Goal: Check status: Check status

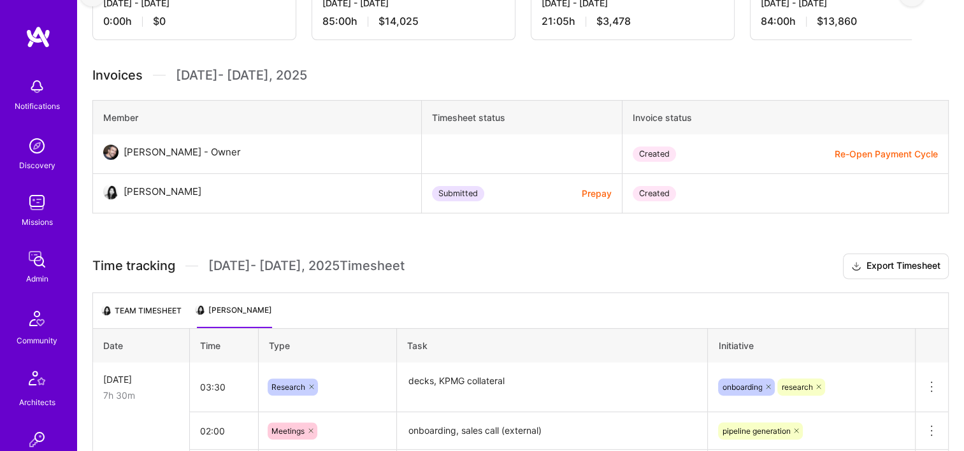
scroll to position [0, 252]
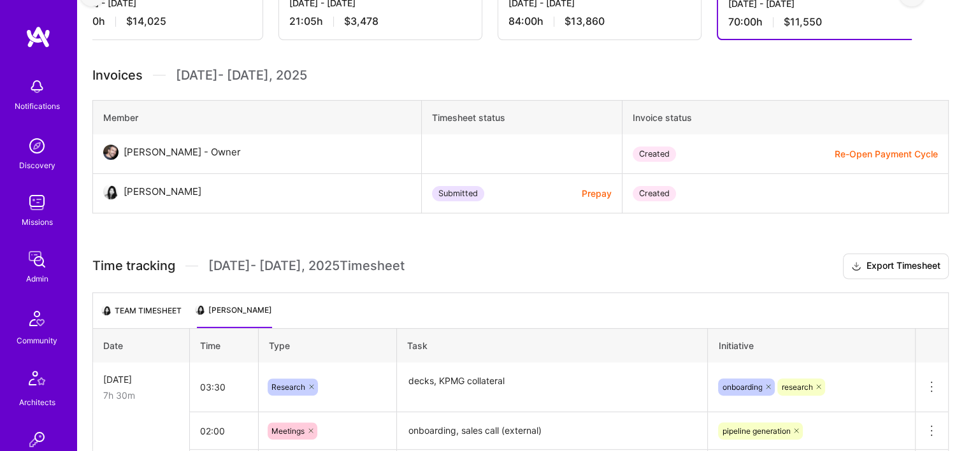
click at [39, 267] on img at bounding box center [36, 259] width 25 height 25
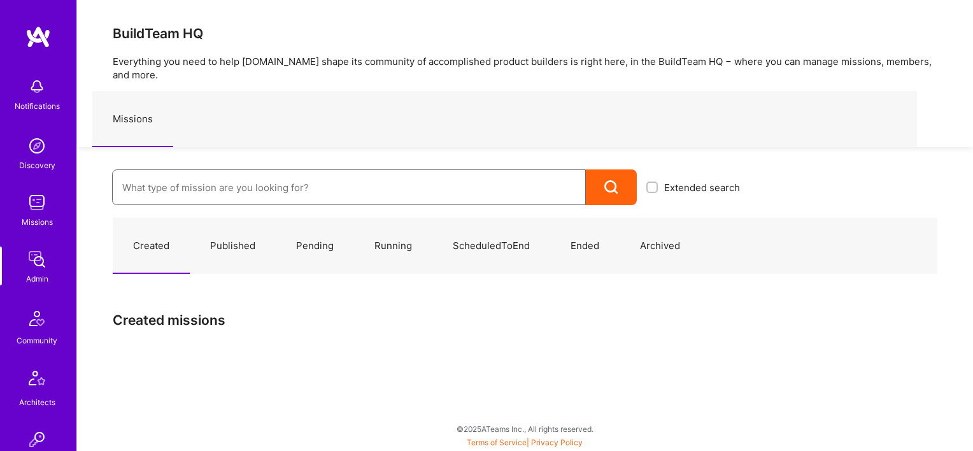
click at [327, 189] on input at bounding box center [349, 187] width 454 height 32
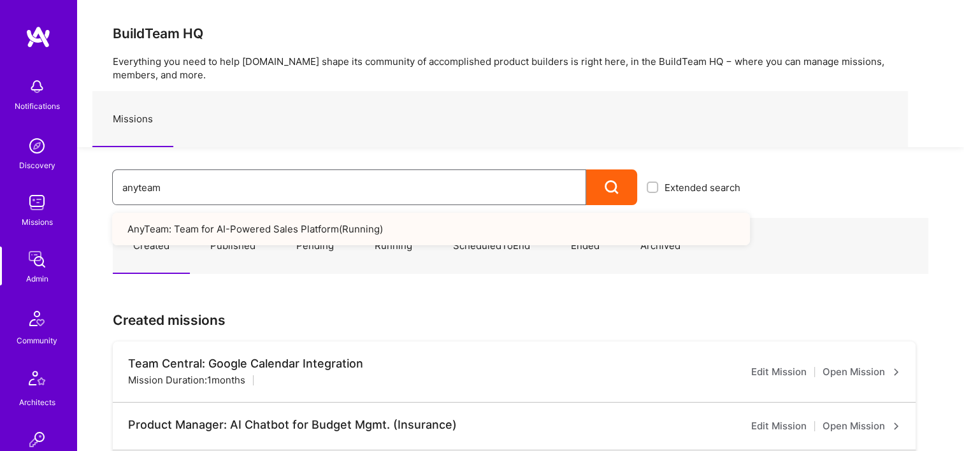
type input "anyteam"
click at [332, 229] on link "AnyTeam: Team for AI-Powered Sales Platform ( Running )" at bounding box center [431, 229] width 638 height 32
click at [397, 231] on link "AnyTeam: Team for AI-Powered Sales Platform ( Running )" at bounding box center [431, 229] width 638 height 32
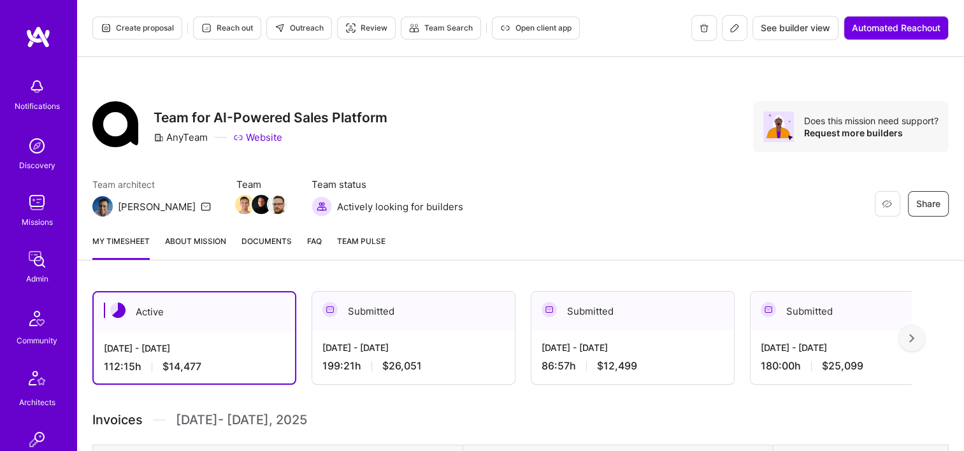
click at [261, 236] on span "Documents" at bounding box center [266, 240] width 50 height 13
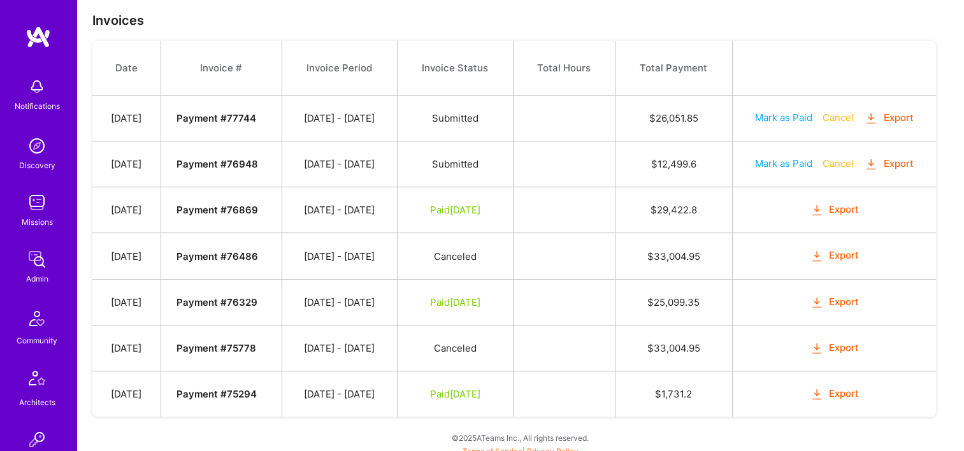
scroll to position [375, 0]
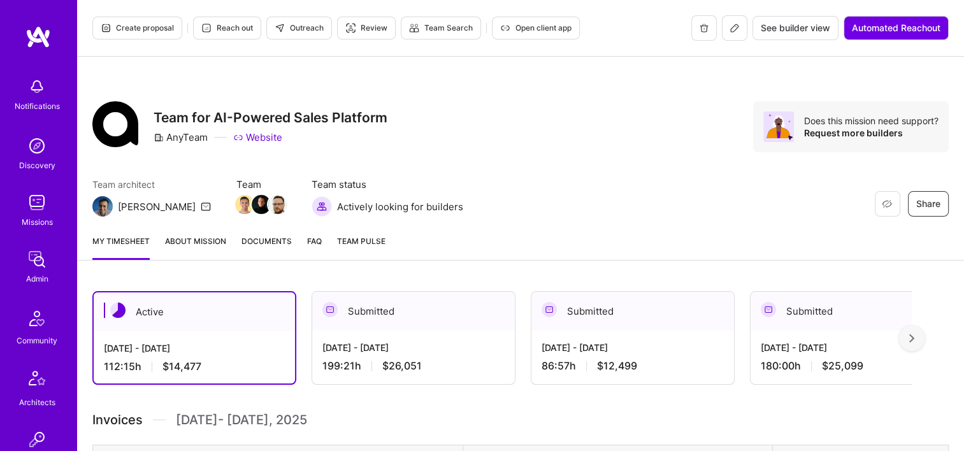
drag, startPoint x: 0, startPoint y: 0, endPoint x: 266, endPoint y: 240, distance: 357.7
click at [266, 240] on span "Documents" at bounding box center [266, 240] width 50 height 13
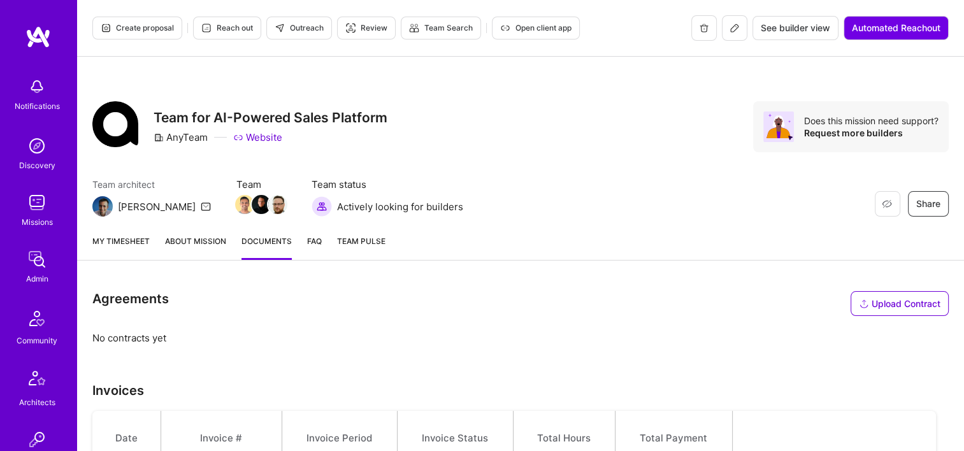
click at [129, 252] on link "My timesheet" at bounding box center [120, 246] width 57 height 25
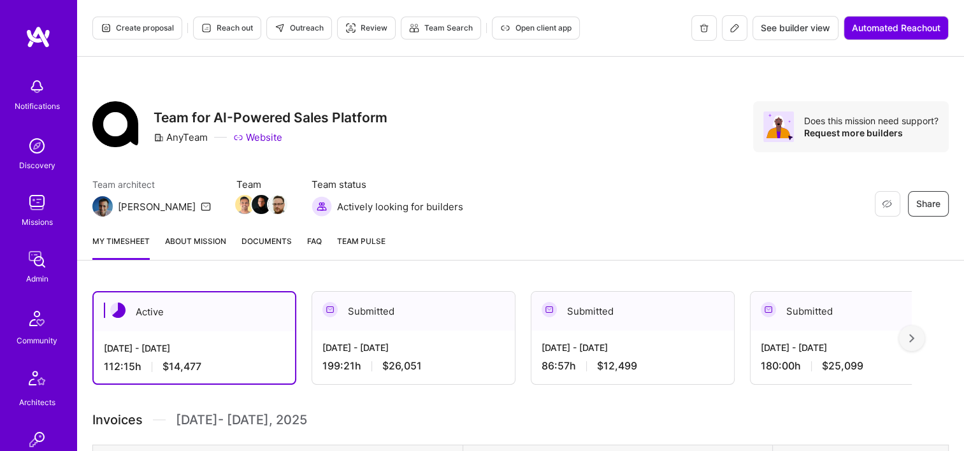
click at [423, 315] on div "Submitted" at bounding box center [413, 311] width 203 height 39
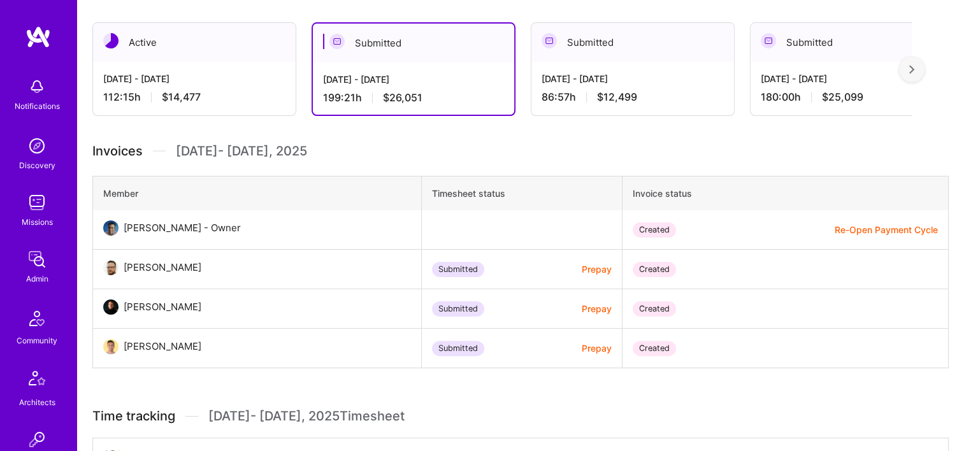
scroll to position [191, 0]
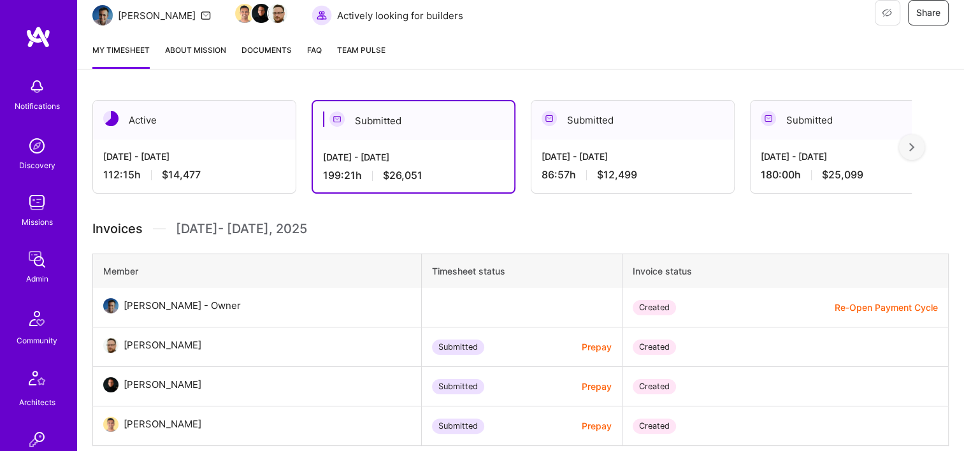
click at [607, 154] on div "[DATE] - [DATE]" at bounding box center [633, 156] width 182 height 13
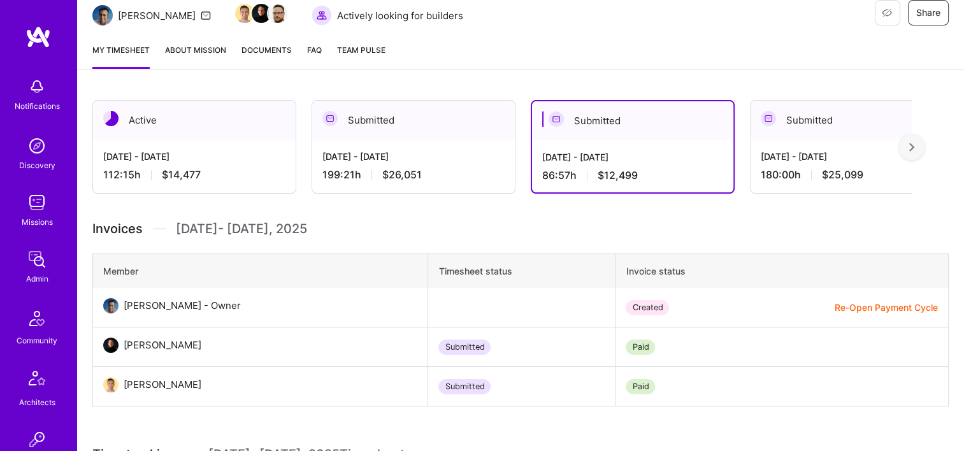
click at [914, 148] on img at bounding box center [911, 147] width 5 height 9
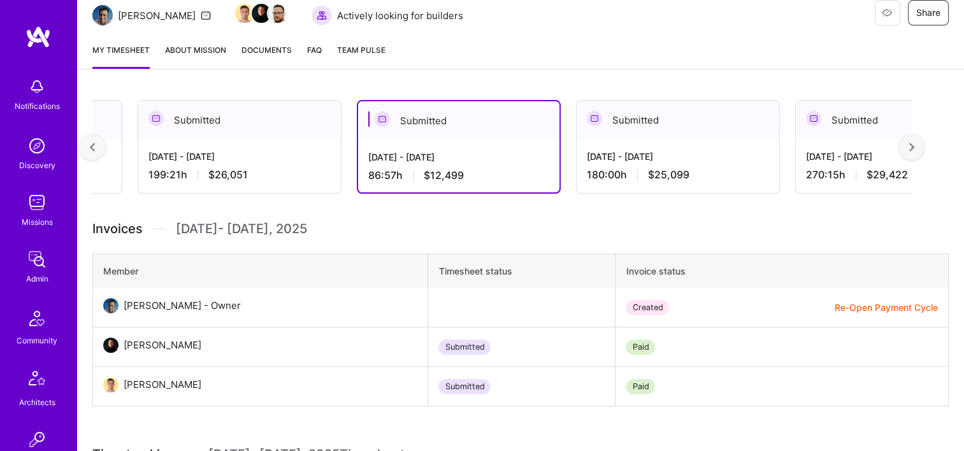
scroll to position [0, 229]
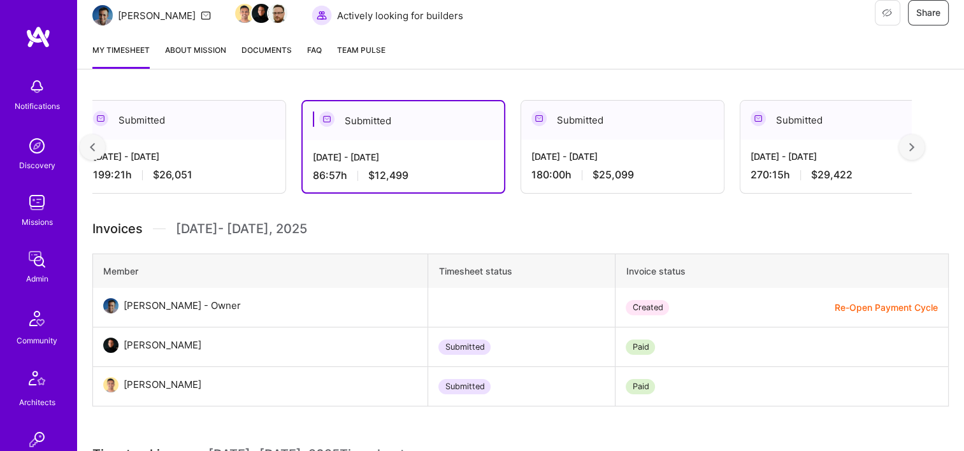
click at [670, 155] on div "[DATE] - [DATE]" at bounding box center [622, 156] width 182 height 13
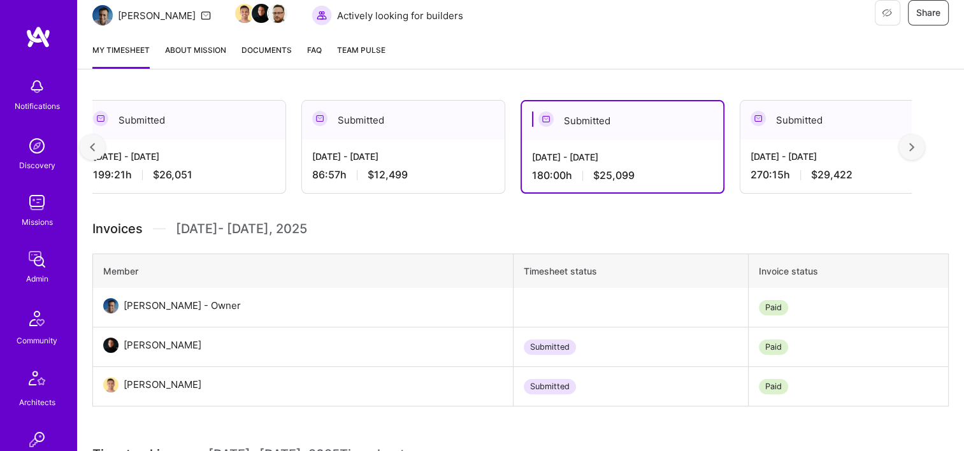
click at [917, 155] on div at bounding box center [911, 146] width 25 height 25
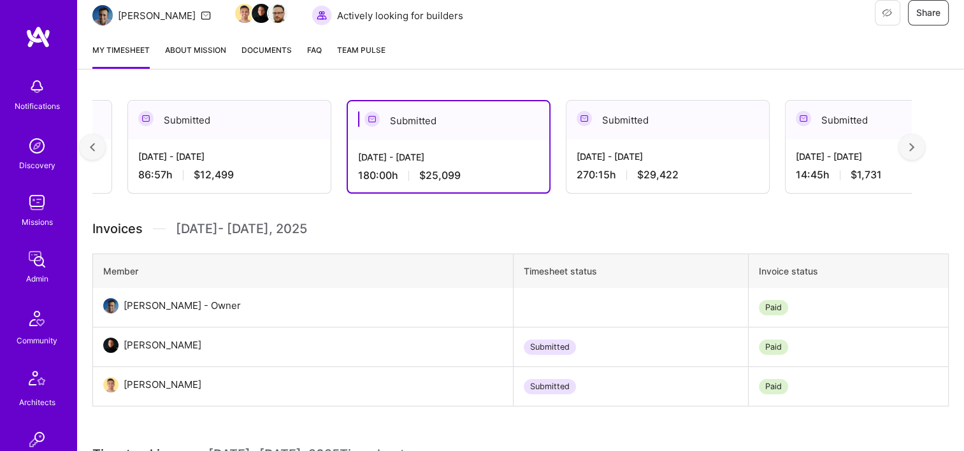
scroll to position [0, 459]
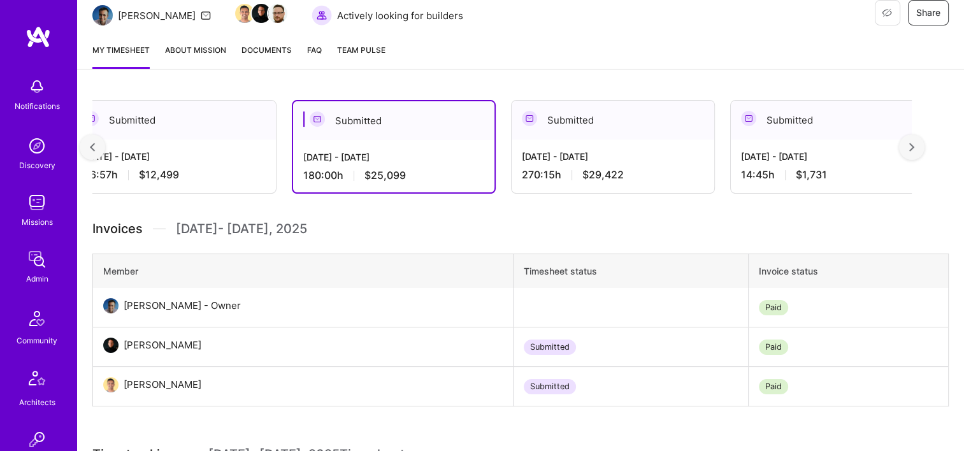
click at [775, 162] on div "[DATE] - [DATE]" at bounding box center [832, 156] width 182 height 13
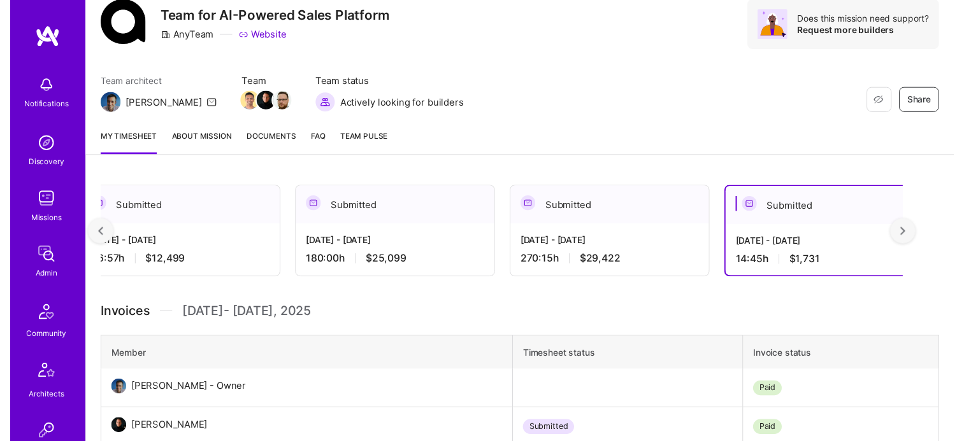
scroll to position [191, 0]
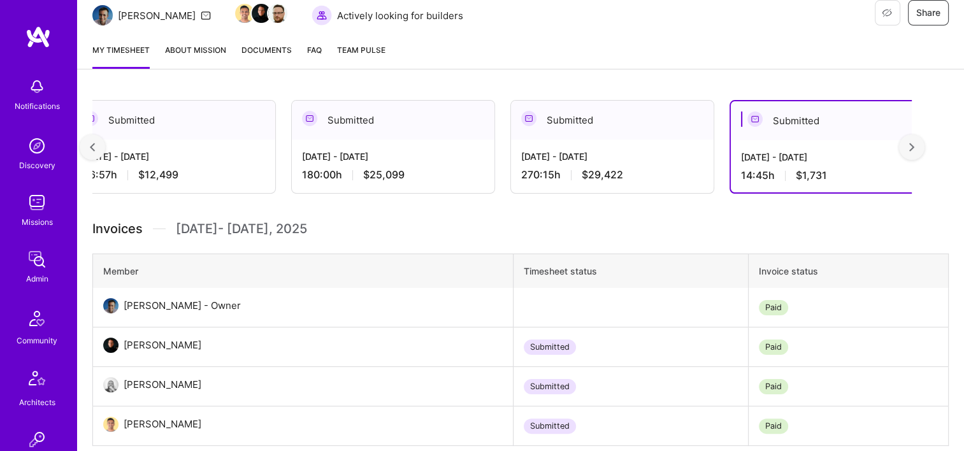
click at [626, 165] on div "[DATE] - [DATE] 270:15 h $29,422" at bounding box center [612, 166] width 203 height 52
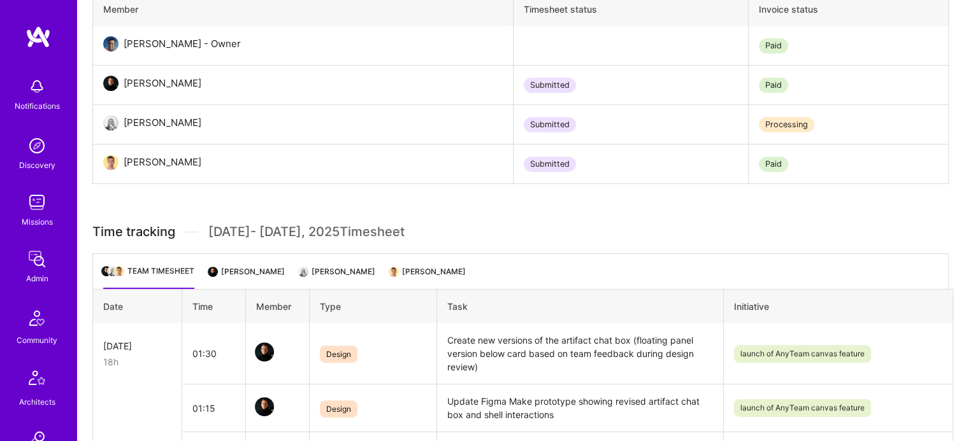
scroll to position [446, 0]
